Goal: Use online tool/utility: Utilize a website feature to perform a specific function

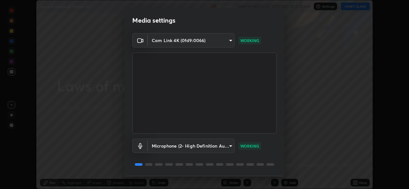
scroll to position [20, 0]
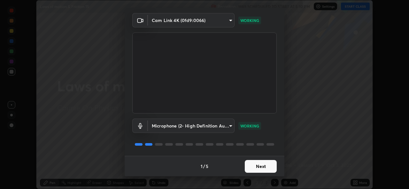
click at [246, 172] on button "Next" at bounding box center [261, 166] width 32 height 13
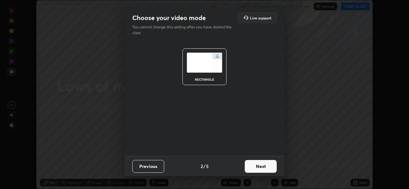
click at [249, 170] on button "Next" at bounding box center [261, 166] width 32 height 13
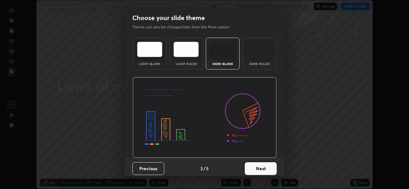
click at [255, 167] on button "Next" at bounding box center [261, 169] width 32 height 13
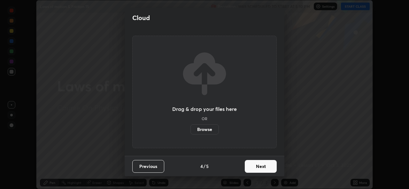
click at [263, 170] on button "Next" at bounding box center [261, 166] width 32 height 13
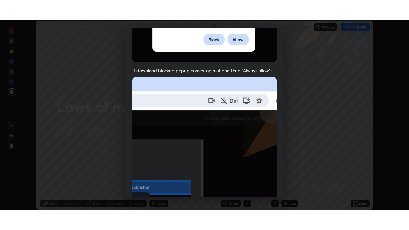
scroll to position [150, 0]
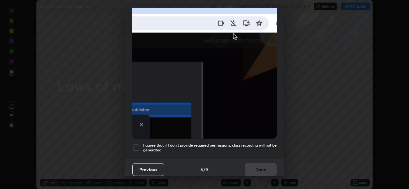
click at [159, 148] on h5 "I agree that if I don't provide required permissions, class recording will not …" at bounding box center [209, 148] width 133 height 10
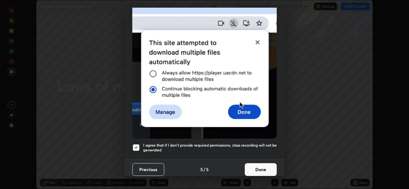
click at [252, 167] on button "Done" at bounding box center [261, 169] width 32 height 13
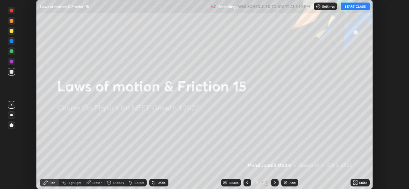
click at [354, 181] on icon at bounding box center [354, 182] width 2 height 2
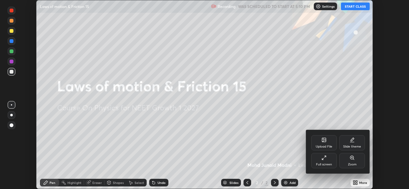
click at [320, 145] on div "Upload File" at bounding box center [323, 146] width 17 height 3
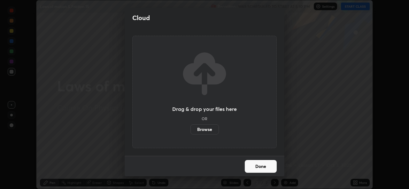
click at [201, 132] on label "Browse" at bounding box center [204, 130] width 28 height 10
click at [190, 132] on input "Browse" at bounding box center [190, 130] width 0 height 10
click at [255, 165] on button "Done" at bounding box center [261, 166] width 32 height 13
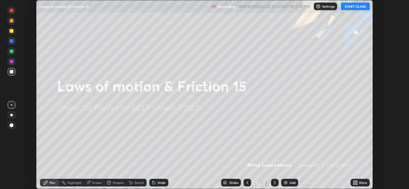
click at [359, 184] on div "More" at bounding box center [363, 182] width 8 height 3
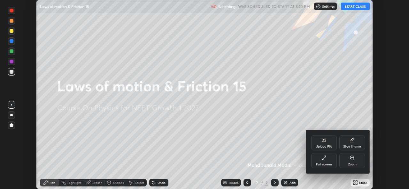
click at [322, 143] on div "Upload File" at bounding box center [324, 142] width 26 height 15
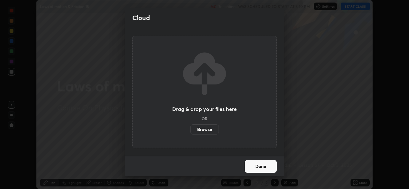
click at [206, 132] on label "Browse" at bounding box center [204, 130] width 28 height 10
click at [190, 132] on input "Browse" at bounding box center [190, 130] width 0 height 10
click at [260, 167] on button "Done" at bounding box center [261, 166] width 32 height 13
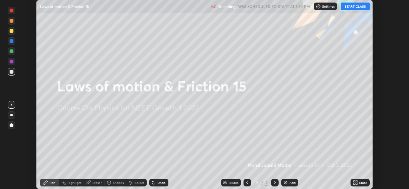
click at [359, 185] on div "More" at bounding box center [363, 182] width 8 height 3
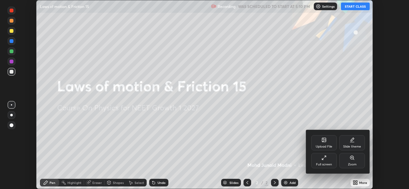
click at [321, 161] on div "Full screen" at bounding box center [324, 160] width 26 height 15
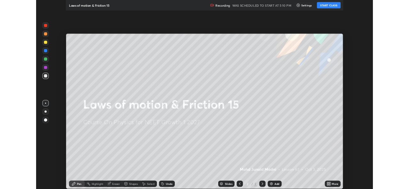
scroll to position [230, 409]
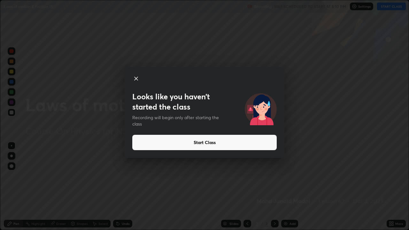
click at [135, 75] on icon at bounding box center [136, 79] width 8 height 8
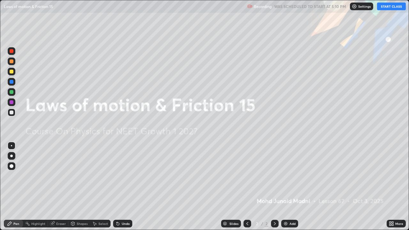
click at [391, 189] on icon at bounding box center [390, 223] width 2 height 2
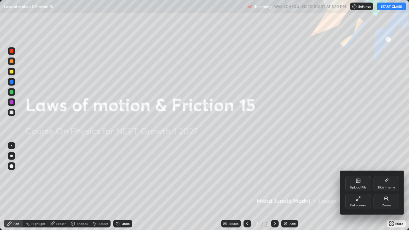
click at [353, 189] on div "Full screen" at bounding box center [358, 201] width 26 height 15
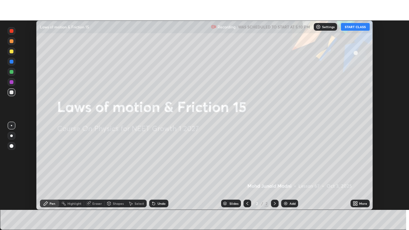
scroll to position [31743, 31524]
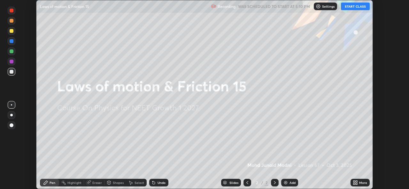
click at [356, 181] on icon at bounding box center [355, 182] width 5 height 5
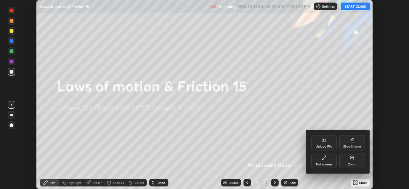
click at [322, 141] on icon at bounding box center [324, 140] width 4 height 4
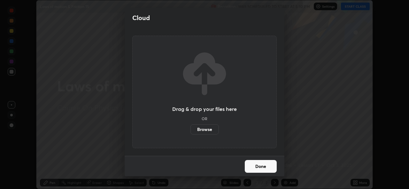
click at [200, 128] on label "Browse" at bounding box center [204, 130] width 28 height 10
click at [190, 128] on input "Browse" at bounding box center [190, 130] width 0 height 10
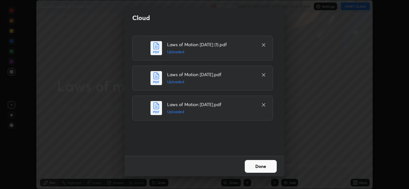
click at [253, 166] on button "Done" at bounding box center [261, 166] width 32 height 13
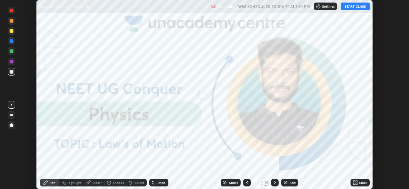
click at [351, 182] on div "More" at bounding box center [359, 183] width 19 height 8
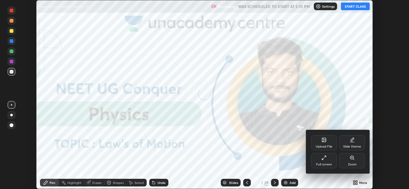
click at [322, 160] on icon at bounding box center [323, 158] width 5 height 5
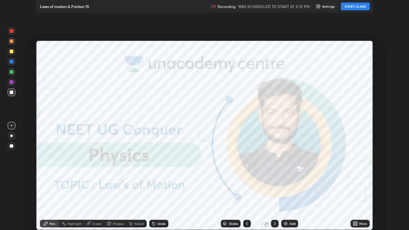
scroll to position [230, 409]
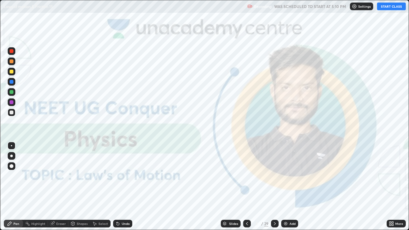
click at [389, 6] on button "START CLASS" at bounding box center [391, 7] width 29 height 8
click at [11, 155] on div at bounding box center [11, 156] width 3 height 3
click at [288, 189] on div "Add" at bounding box center [289, 224] width 17 height 8
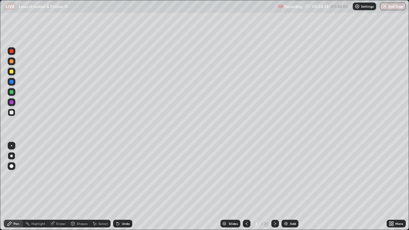
click at [12, 91] on div at bounding box center [12, 92] width 4 height 4
click at [11, 72] on div at bounding box center [12, 72] width 4 height 4
click at [12, 91] on div at bounding box center [12, 92] width 4 height 4
click at [12, 112] on div at bounding box center [12, 112] width 4 height 4
click at [12, 72] on div at bounding box center [12, 72] width 4 height 4
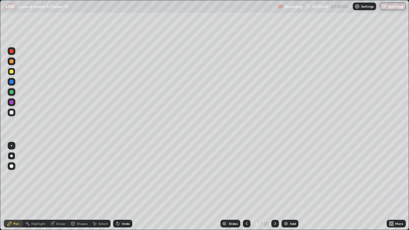
click at [11, 52] on div at bounding box center [12, 51] width 4 height 4
click at [286, 189] on div "Add" at bounding box center [289, 224] width 17 height 8
click at [12, 72] on div at bounding box center [12, 72] width 4 height 4
click at [13, 111] on div at bounding box center [12, 112] width 4 height 4
click at [11, 71] on div at bounding box center [12, 72] width 4 height 4
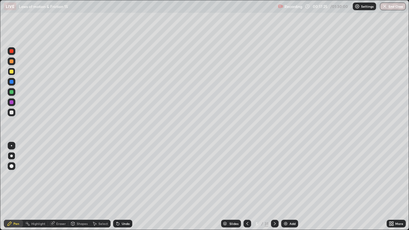
click at [232, 189] on div "Slides" at bounding box center [231, 224] width 20 height 8
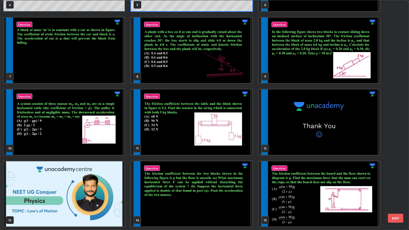
scroll to position [132, 0]
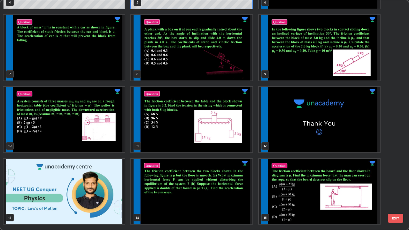
click at [309, 68] on img "grid" at bounding box center [319, 47] width 121 height 65
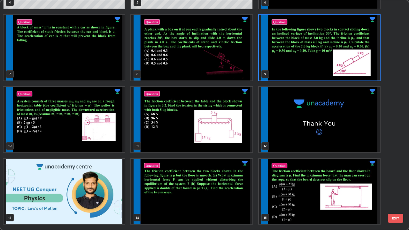
click at [308, 69] on img "grid" at bounding box center [319, 47] width 121 height 65
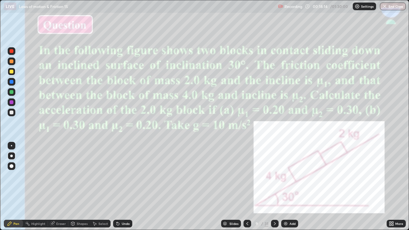
click at [11, 61] on div at bounding box center [12, 61] width 4 height 4
click at [12, 51] on div at bounding box center [12, 51] width 4 height 4
click at [11, 60] on div at bounding box center [12, 61] width 4 height 4
click at [283, 189] on div "Add" at bounding box center [289, 224] width 17 height 8
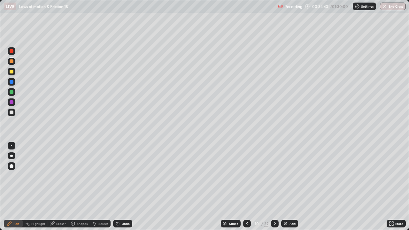
click at [10, 71] on div at bounding box center [12, 72] width 4 height 4
click at [12, 51] on div at bounding box center [12, 51] width 4 height 4
click at [231, 189] on div "Slides" at bounding box center [233, 223] width 9 height 3
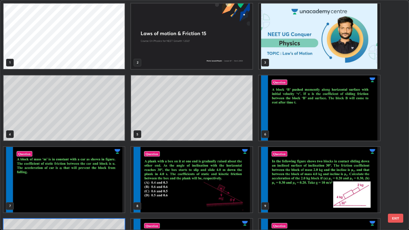
scroll to position [227, 405]
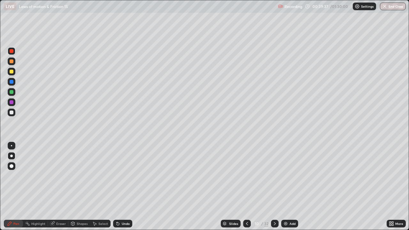
click at [232, 189] on div "Slides" at bounding box center [233, 223] width 9 height 3
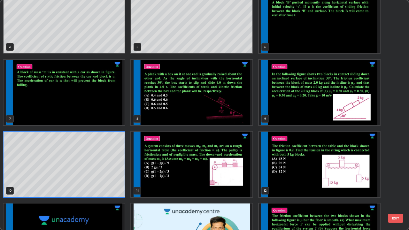
scroll to position [88, 0]
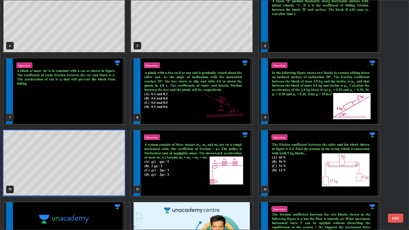
click at [200, 110] on img "grid" at bounding box center [191, 90] width 121 height 65
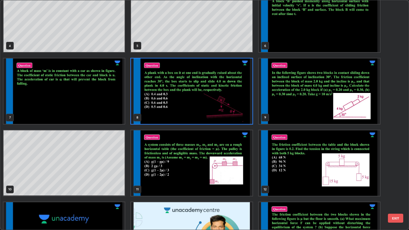
click at [201, 110] on img "grid" at bounding box center [191, 90] width 121 height 65
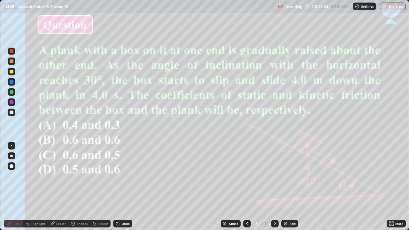
click at [229, 189] on div "Slides" at bounding box center [233, 223] width 9 height 3
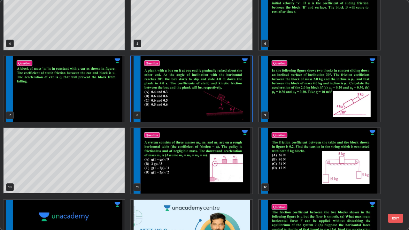
scroll to position [92, 0]
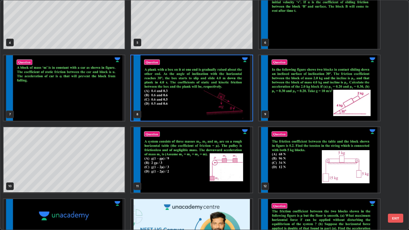
click at [224, 171] on img "grid" at bounding box center [191, 159] width 121 height 65
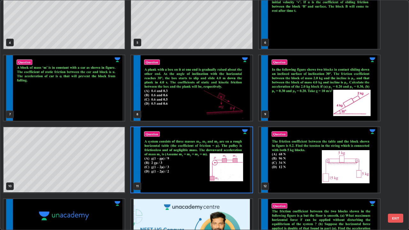
click at [225, 169] on img "grid" at bounding box center [191, 159] width 121 height 65
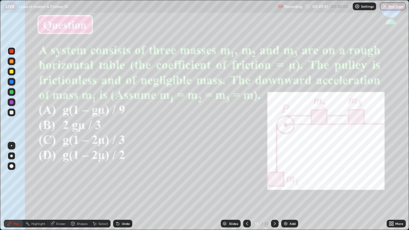
click at [11, 71] on div at bounding box center [12, 72] width 4 height 4
click at [13, 50] on div at bounding box center [12, 51] width 4 height 4
click at [11, 71] on div at bounding box center [12, 72] width 4 height 4
click at [10, 51] on div at bounding box center [12, 51] width 4 height 4
click at [284, 189] on img at bounding box center [285, 223] width 5 height 5
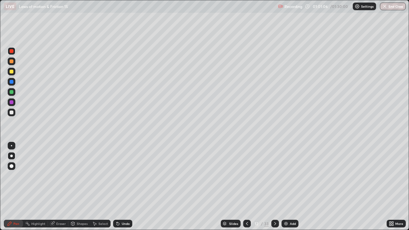
click at [11, 111] on div at bounding box center [12, 112] width 4 height 4
click at [12, 71] on div at bounding box center [12, 72] width 4 height 4
click at [14, 50] on div at bounding box center [12, 51] width 8 height 8
click at [10, 83] on div at bounding box center [12, 82] width 8 height 8
click at [228, 189] on div "Slides" at bounding box center [231, 224] width 20 height 8
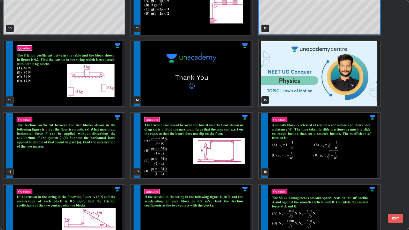
scroll to position [248, 0]
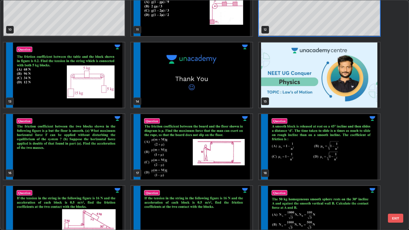
click at [192, 153] on img "grid" at bounding box center [191, 146] width 121 height 65
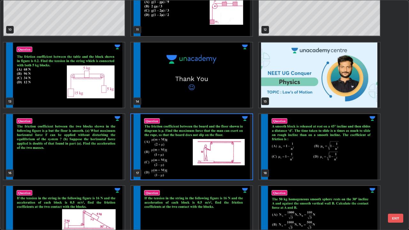
click at [192, 155] on img "grid" at bounding box center [191, 146] width 121 height 65
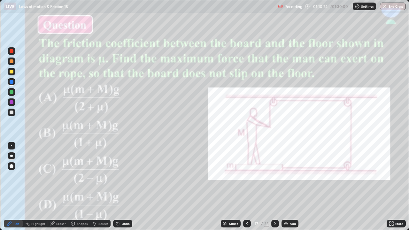
click at [59, 189] on div "Eraser" at bounding box center [61, 223] width 10 height 3
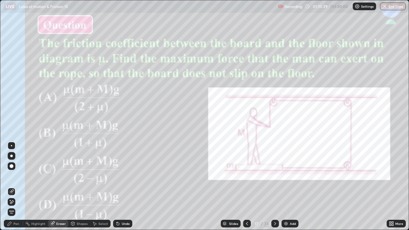
click at [15, 189] on div "Pen" at bounding box center [16, 223] width 6 height 3
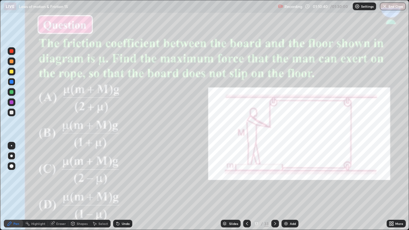
click at [12, 82] on div at bounding box center [12, 82] width 4 height 4
click at [11, 81] on div at bounding box center [12, 82] width 4 height 4
click at [12, 91] on div at bounding box center [12, 92] width 4 height 4
click at [11, 72] on div at bounding box center [12, 72] width 4 height 4
click at [10, 51] on div at bounding box center [12, 51] width 4 height 4
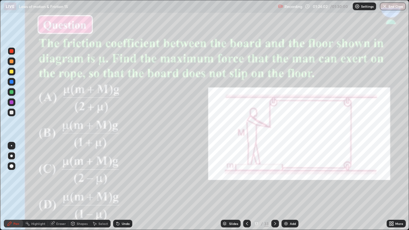
click at [227, 189] on div "Slides" at bounding box center [231, 224] width 20 height 8
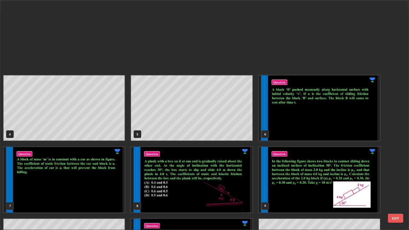
scroll to position [227, 405]
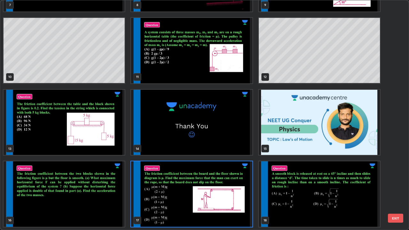
click at [231, 189] on img "grid" at bounding box center [191, 193] width 121 height 65
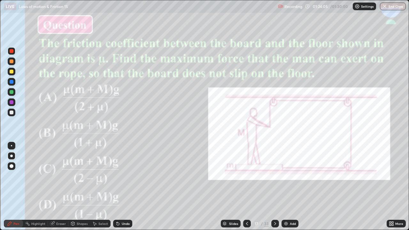
click at [232, 189] on img "grid" at bounding box center [191, 193] width 121 height 65
click at [230, 189] on div "Slides" at bounding box center [231, 224] width 20 height 8
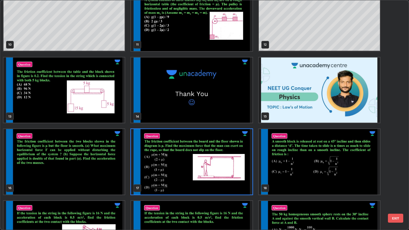
scroll to position [234, 0]
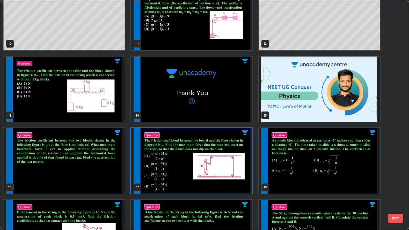
click at [338, 170] on img "grid" at bounding box center [319, 160] width 121 height 65
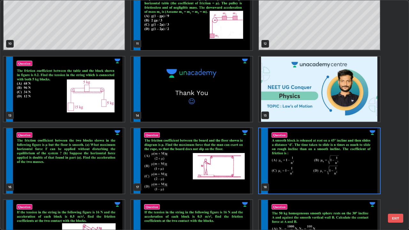
click at [341, 169] on img "grid" at bounding box center [319, 160] width 121 height 65
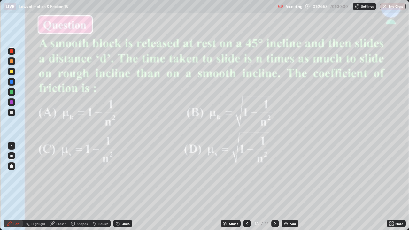
click at [12, 112] on div at bounding box center [12, 112] width 4 height 4
click at [11, 71] on div at bounding box center [12, 72] width 4 height 4
click at [11, 81] on div at bounding box center [12, 82] width 4 height 4
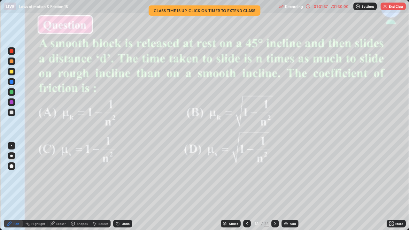
click at [331, 7] on div "/ 01:30:00" at bounding box center [340, 6] width 20 height 4
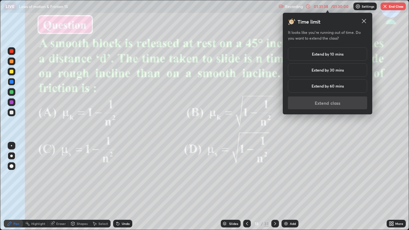
click at [339, 54] on h5 "Extend by 10 mins" at bounding box center [328, 54] width 32 height 6
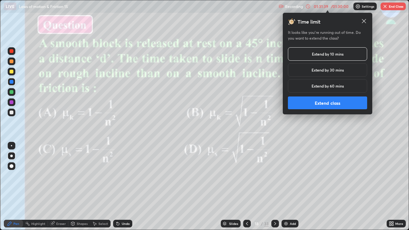
click at [339, 103] on button "Extend class" at bounding box center [327, 102] width 79 height 13
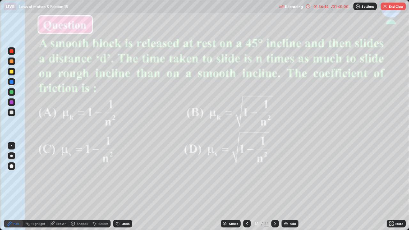
click at [391, 7] on button "End Class" at bounding box center [392, 7] width 25 height 8
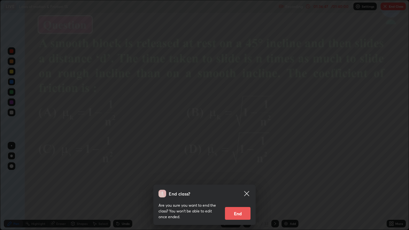
click at [247, 189] on icon at bounding box center [247, 194] width 8 height 8
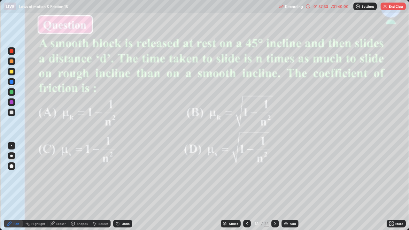
click at [391, 6] on button "End Class" at bounding box center [392, 7] width 25 height 8
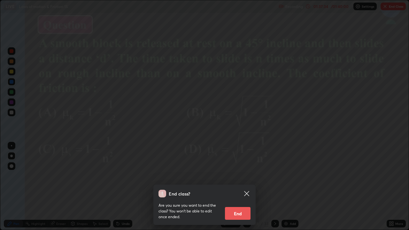
click at [239, 189] on button "End" at bounding box center [238, 213] width 26 height 13
